Goal: Go to known website: Access a specific website the user already knows

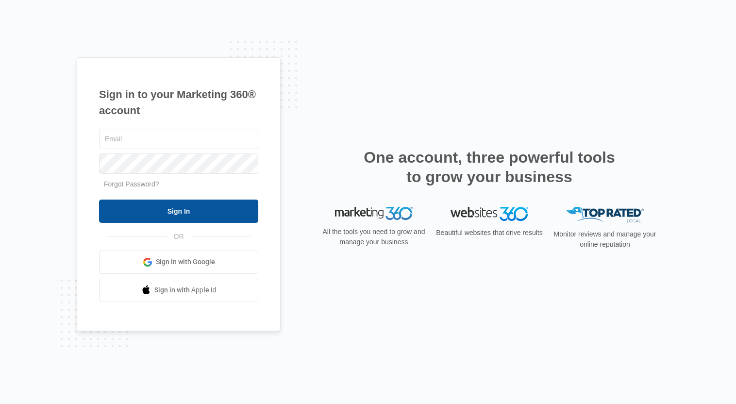
type input "[PERSON_NAME][EMAIL_ADDRESS][PERSON_NAME][DOMAIN_NAME]"
click at [206, 219] on input "Sign In" at bounding box center [178, 210] width 159 height 23
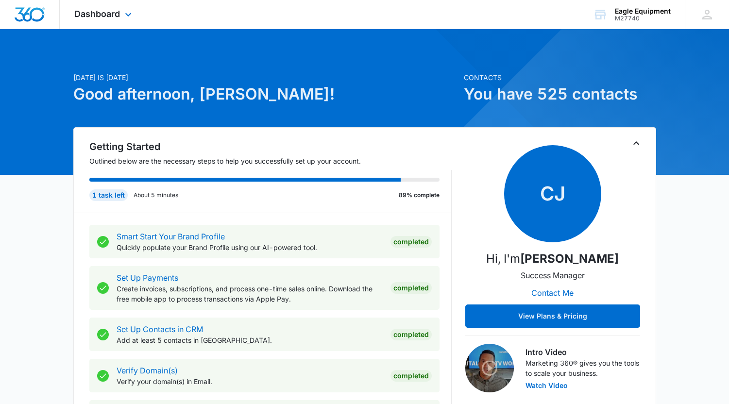
click at [121, 7] on div "Dashboard Apps Reputation Forms CRM Email Social Payments POS Content Ads Intel…" at bounding box center [104, 14] width 89 height 29
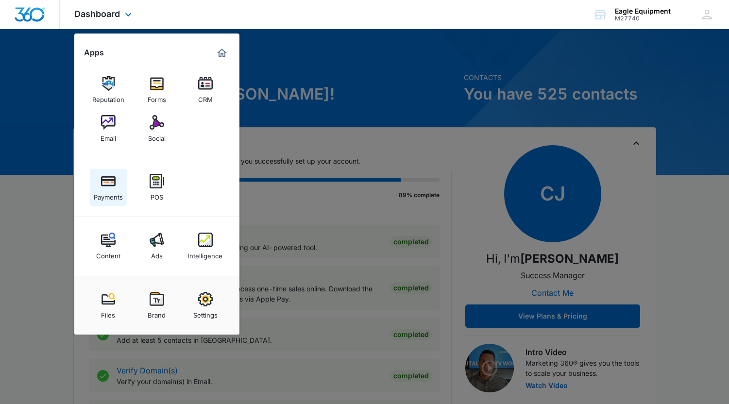
click at [107, 184] on img at bounding box center [108, 181] width 15 height 15
